Goal: Find specific page/section: Find specific page/section

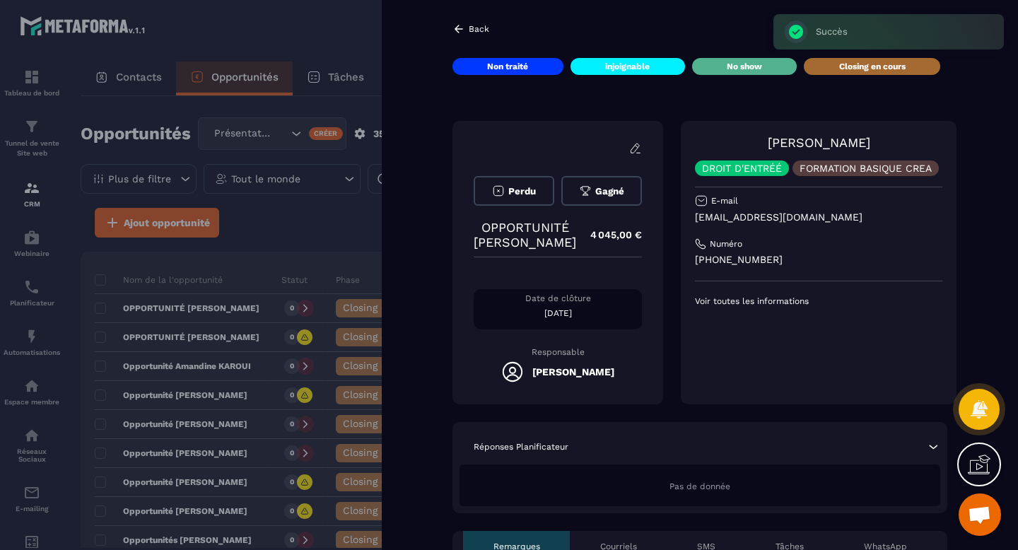
click at [459, 28] on icon at bounding box center [458, 29] width 13 height 13
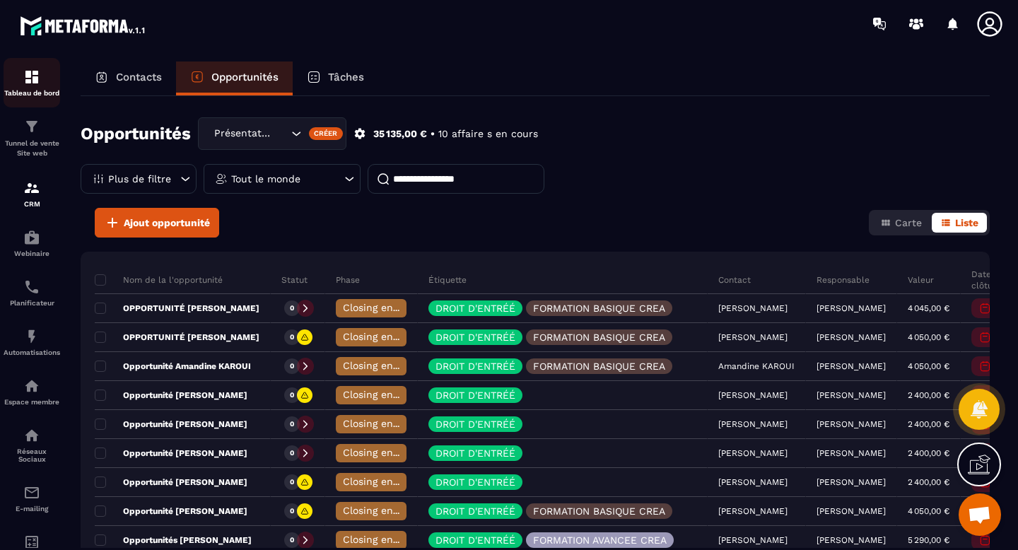
click at [33, 76] on img at bounding box center [31, 77] width 17 height 17
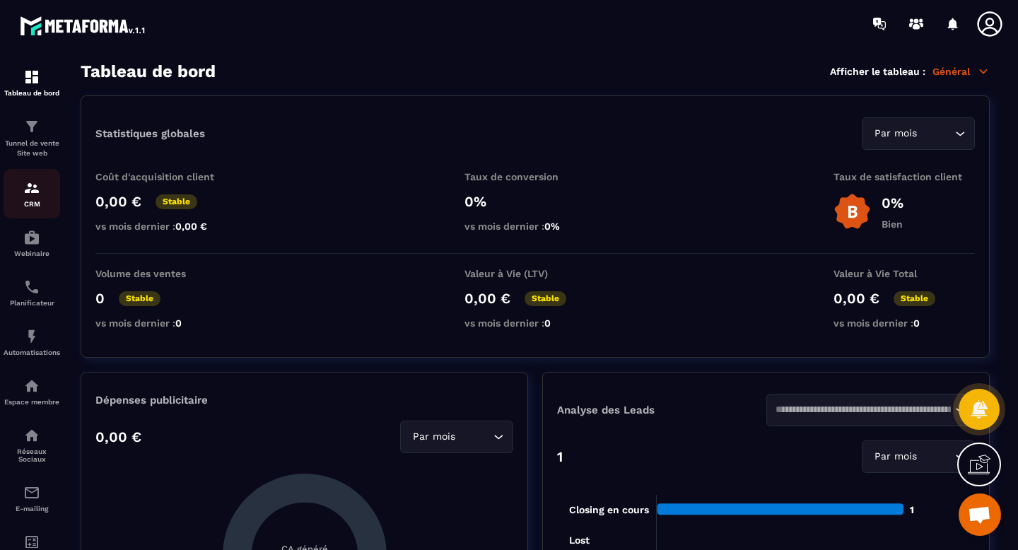
click at [31, 196] on img at bounding box center [31, 187] width 17 height 17
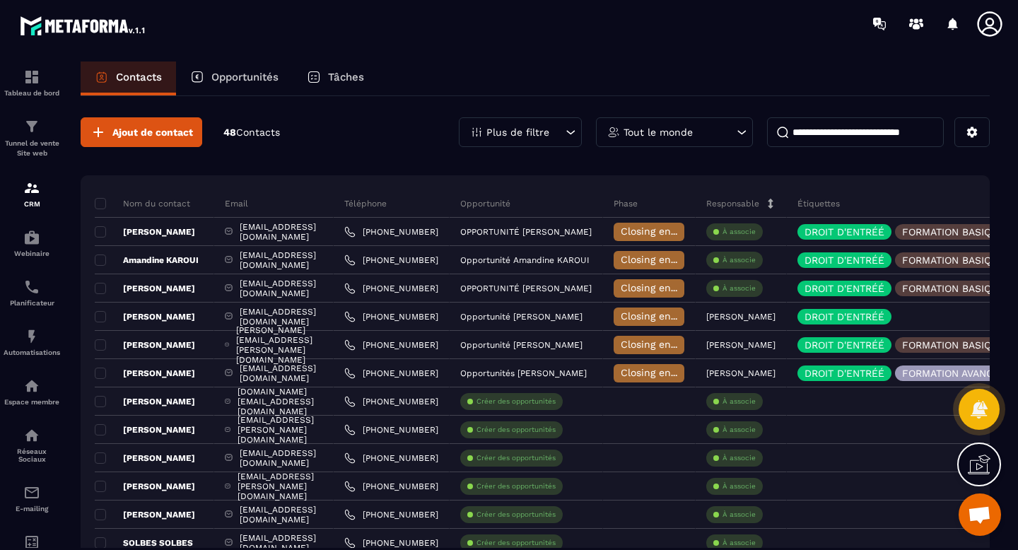
click at [235, 69] on div "Opportunités" at bounding box center [234, 78] width 117 height 34
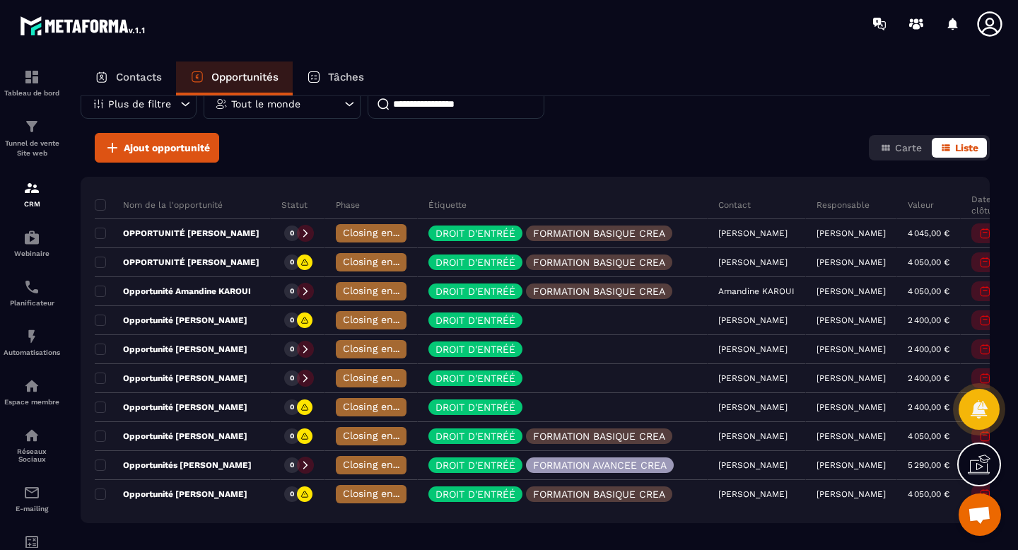
scroll to position [76, 0]
